Goal: Task Accomplishment & Management: Use online tool/utility

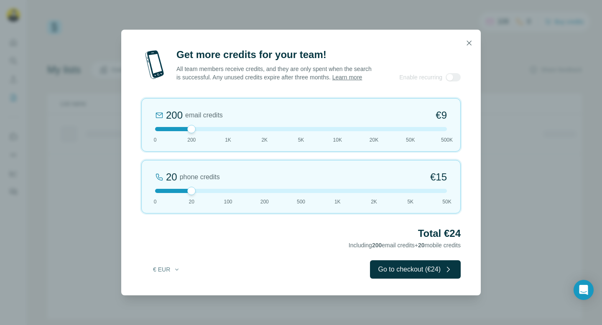
click at [281, 193] on div at bounding box center [301, 191] width 292 height 4
drag, startPoint x: 196, startPoint y: 133, endPoint x: 226, endPoint y: 134, distance: 29.7
click at [226, 131] on div at bounding box center [301, 129] width 292 height 4
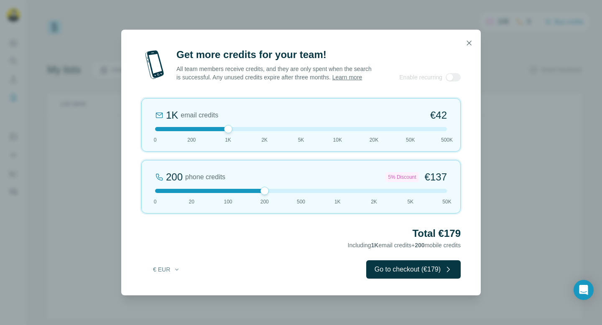
click at [405, 193] on div at bounding box center [301, 191] width 292 height 4
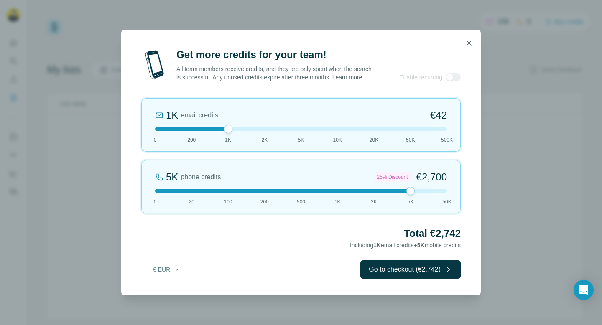
click at [262, 193] on div at bounding box center [301, 191] width 292 height 4
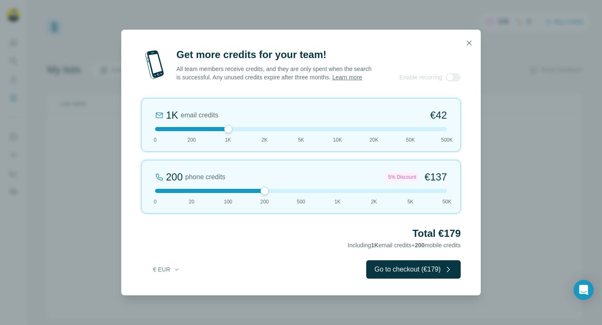
click at [262, 194] on div at bounding box center [264, 191] width 8 height 8
drag, startPoint x: 178, startPoint y: 196, endPoint x: 159, endPoint y: 195, distance: 18.4
click at [159, 193] on div at bounding box center [301, 191] width 292 height 4
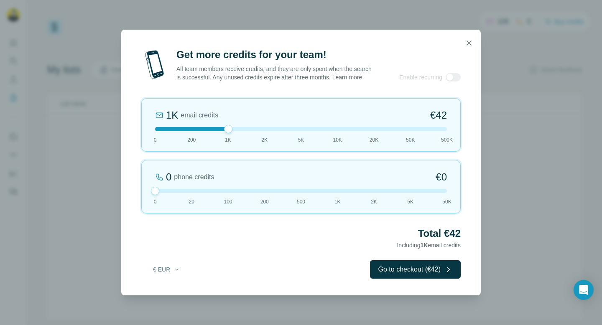
click at [221, 193] on div at bounding box center [301, 191] width 292 height 4
click at [250, 193] on div at bounding box center [301, 191] width 292 height 4
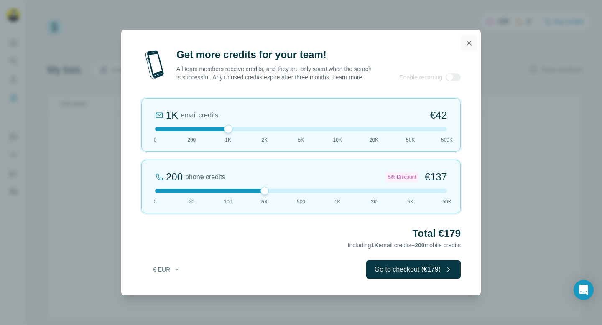
click at [465, 39] on icon "button" at bounding box center [469, 43] width 8 height 8
